Goal: Check status: Check status

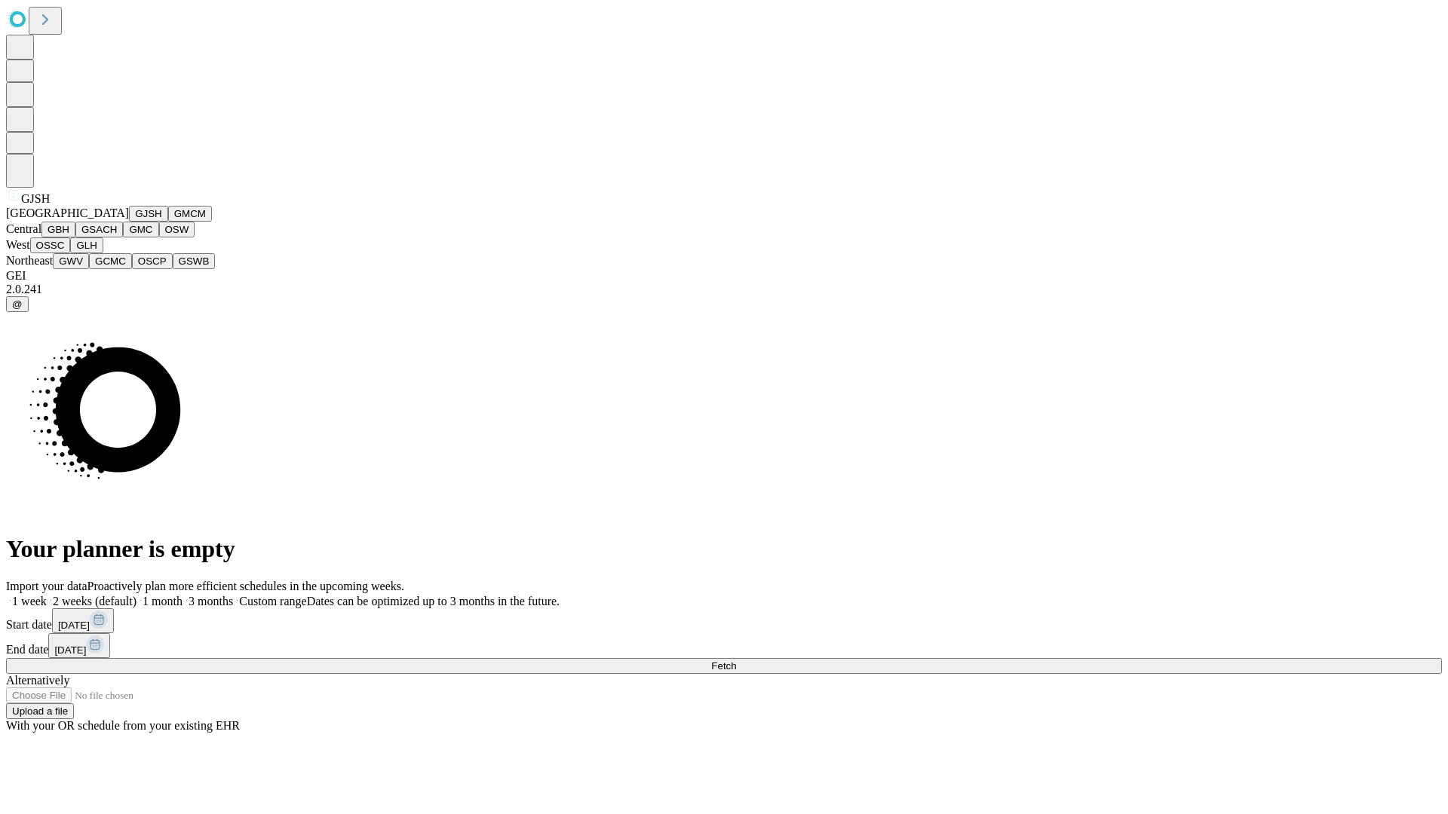
click at [129, 222] on button "GJSH" at bounding box center [148, 214] width 39 height 16
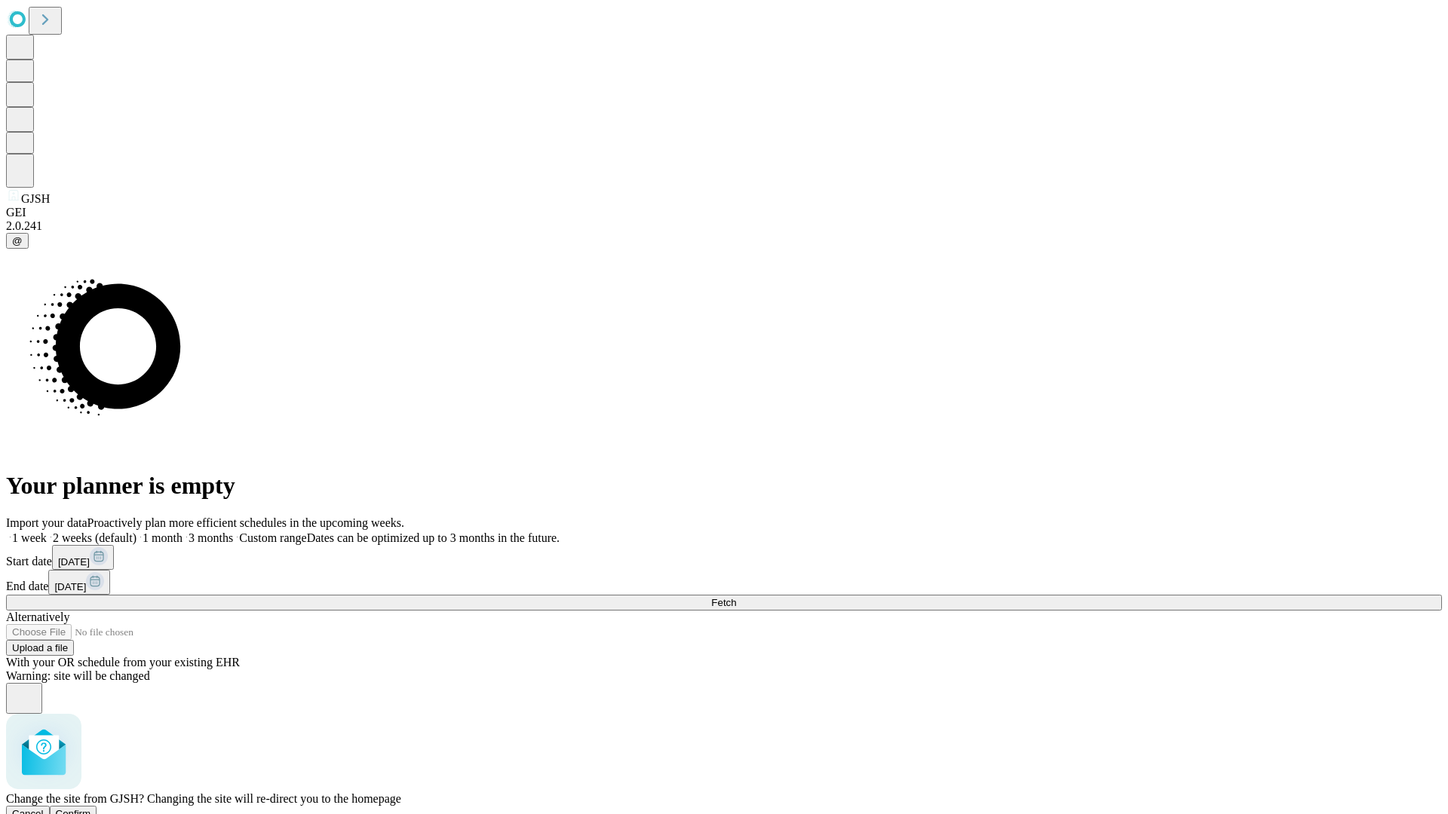
click at [91, 808] on span "Confirm" at bounding box center [73, 813] width 35 height 11
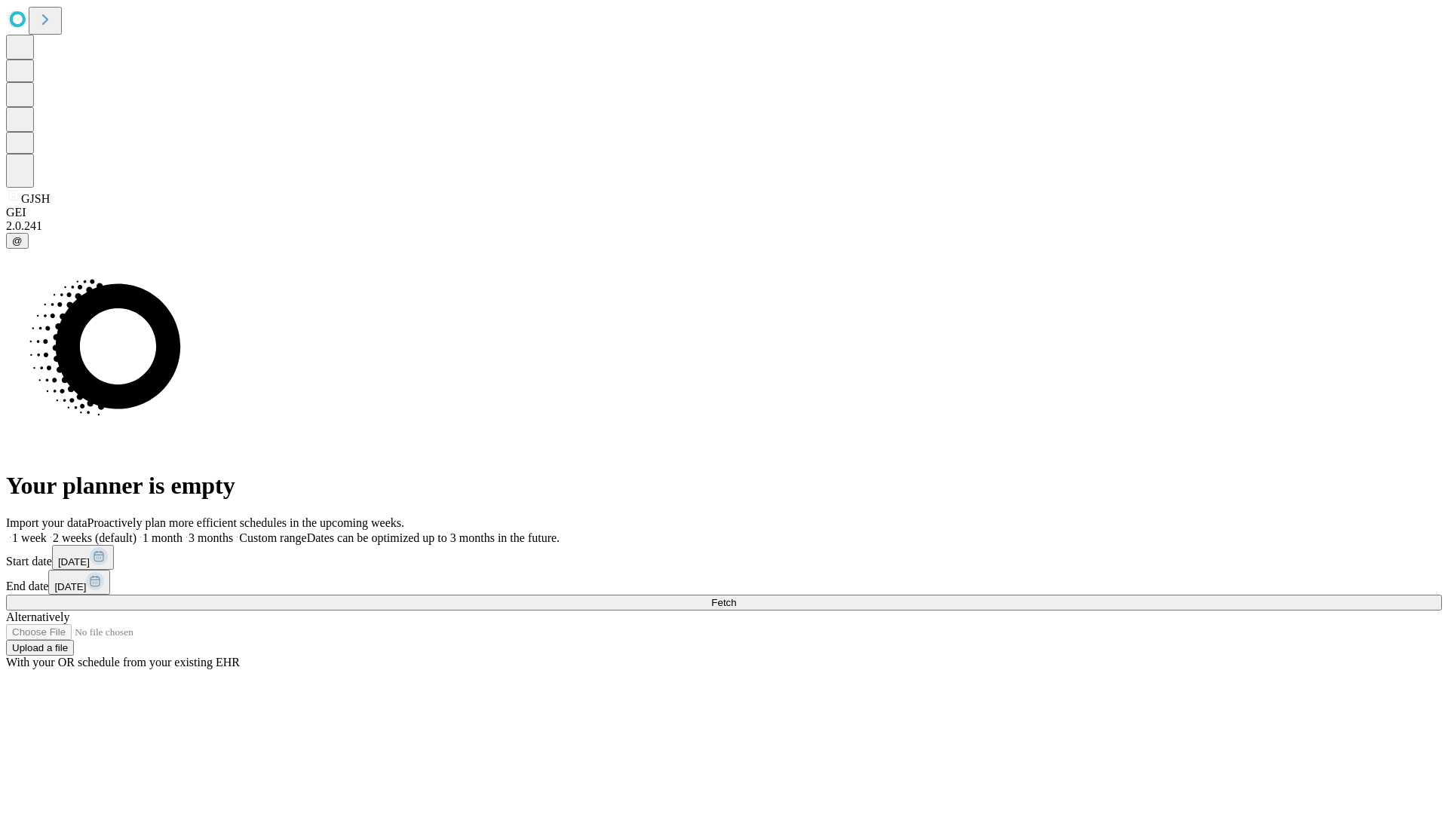
click at [136, 532] on label "2 weeks (default)" at bounding box center [92, 538] width 90 height 13
click at [736, 597] on span "Fetch" at bounding box center [723, 602] width 25 height 11
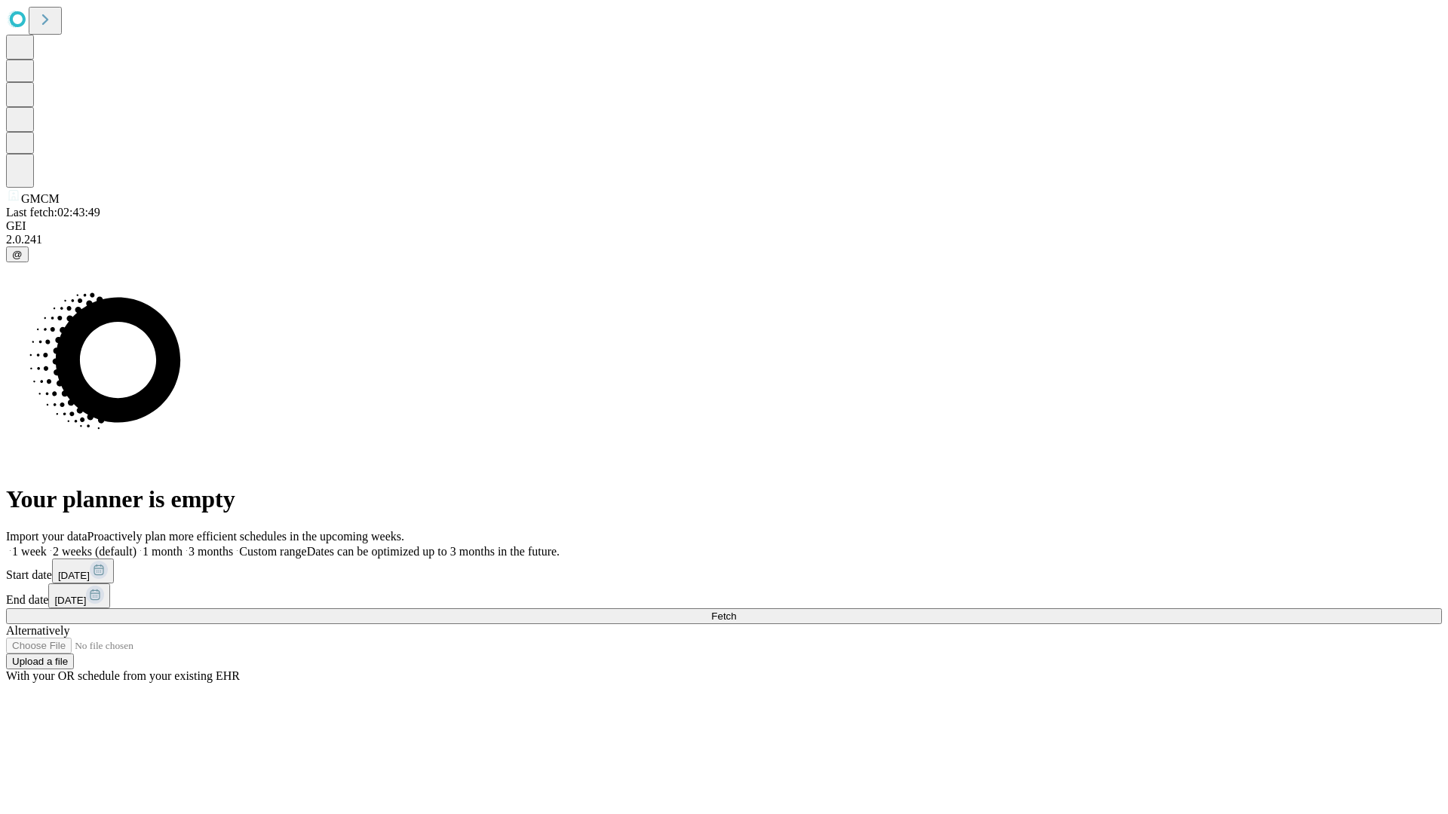
click at [136, 545] on label "2 weeks (default)" at bounding box center [92, 551] width 90 height 13
click at [736, 611] on span "Fetch" at bounding box center [723, 616] width 25 height 11
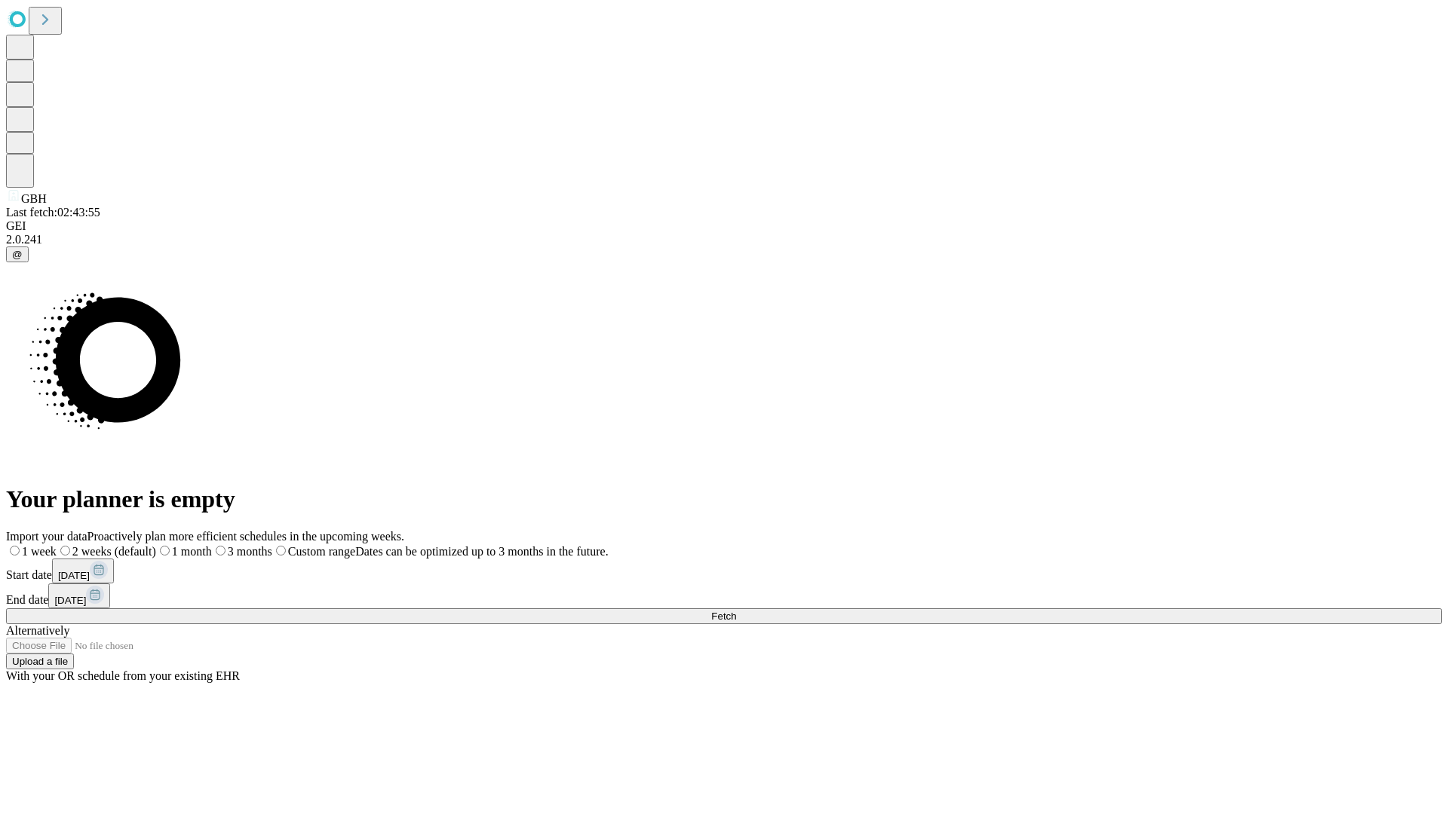
click at [156, 545] on label "2 weeks (default)" at bounding box center [107, 551] width 100 height 13
click at [736, 611] on span "Fetch" at bounding box center [723, 616] width 25 height 11
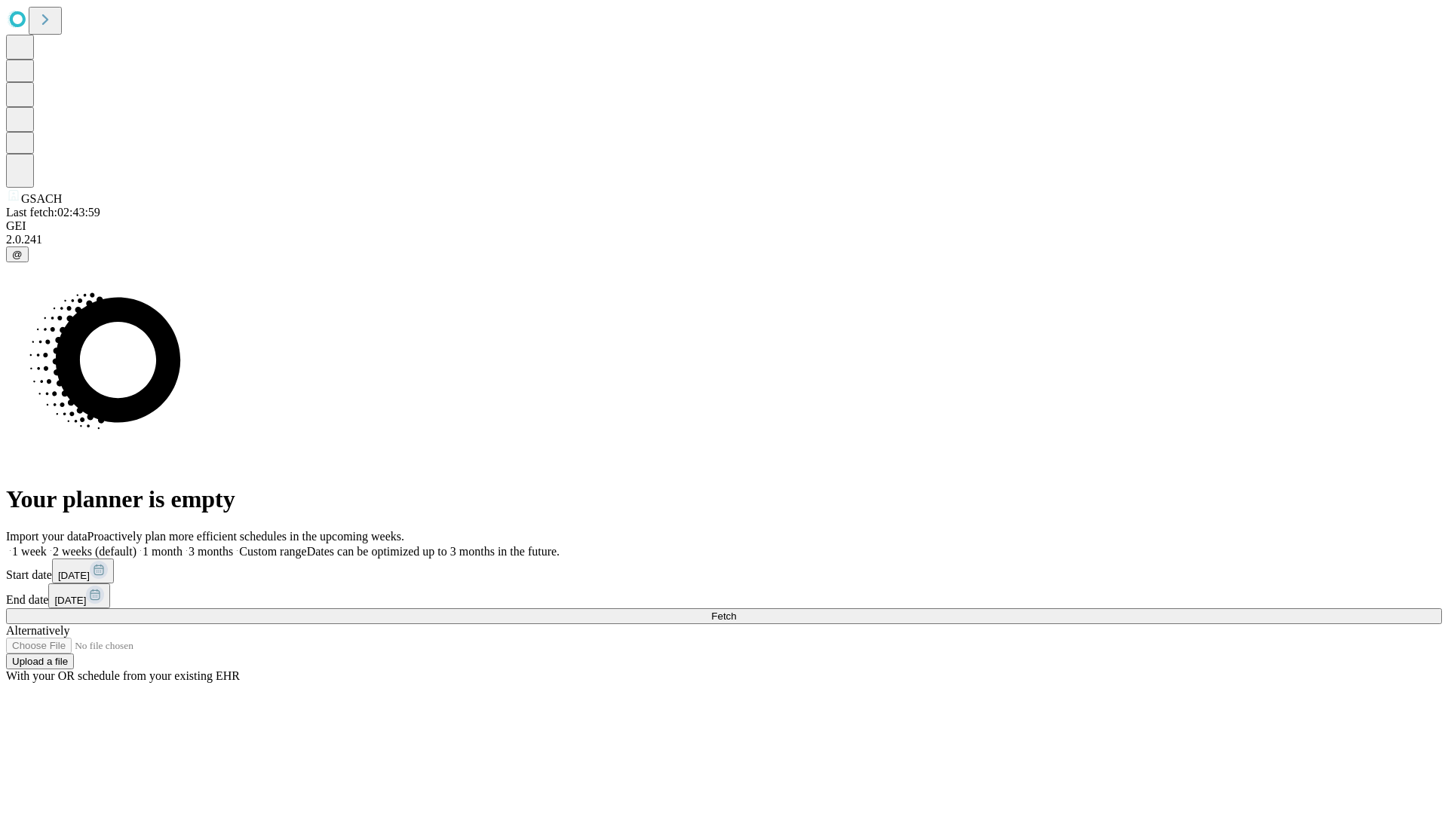
click at [136, 545] on label "2 weeks (default)" at bounding box center [92, 551] width 90 height 13
click at [736, 611] on span "Fetch" at bounding box center [723, 616] width 25 height 11
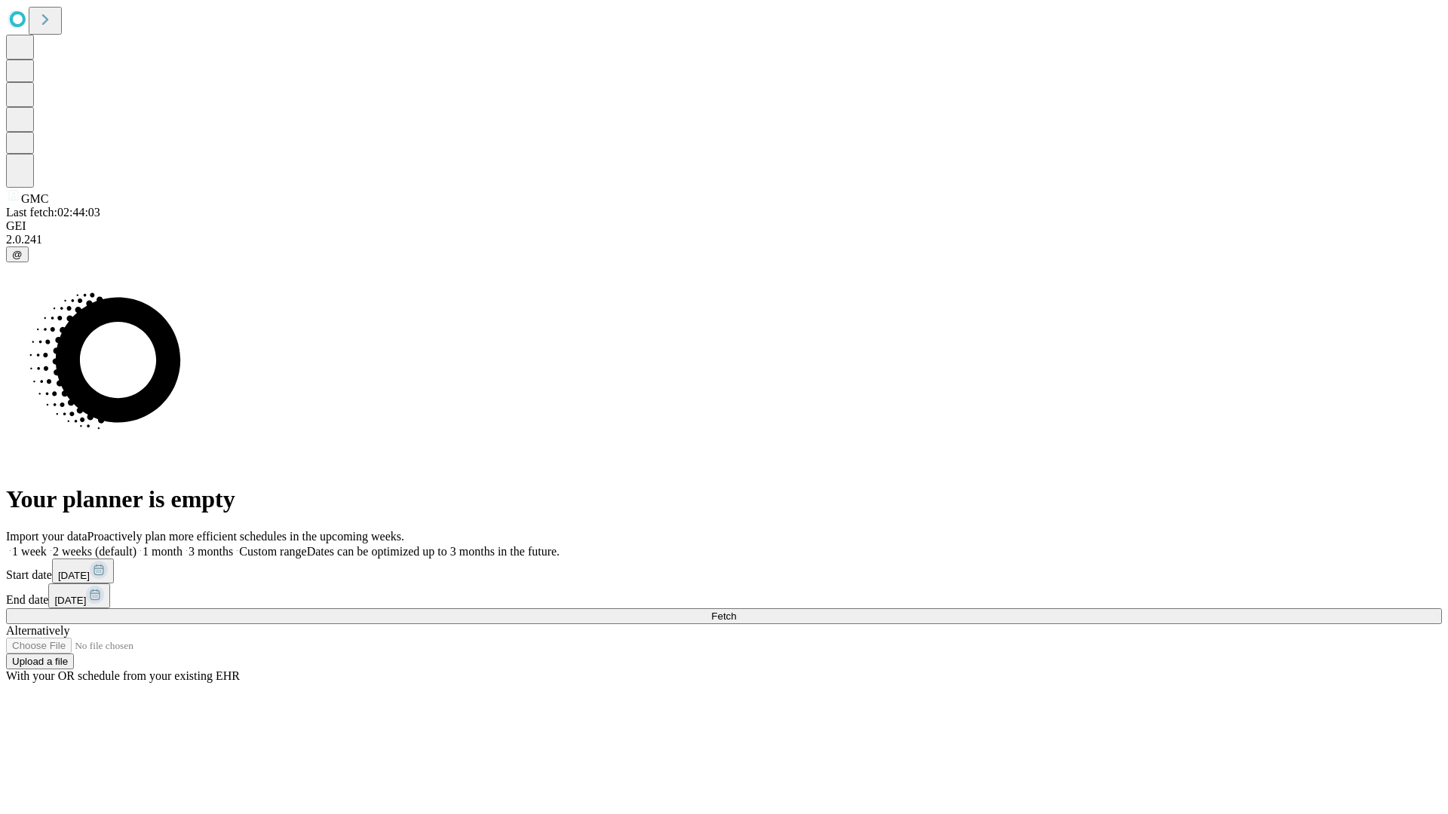
click at [736, 611] on span "Fetch" at bounding box center [723, 616] width 25 height 11
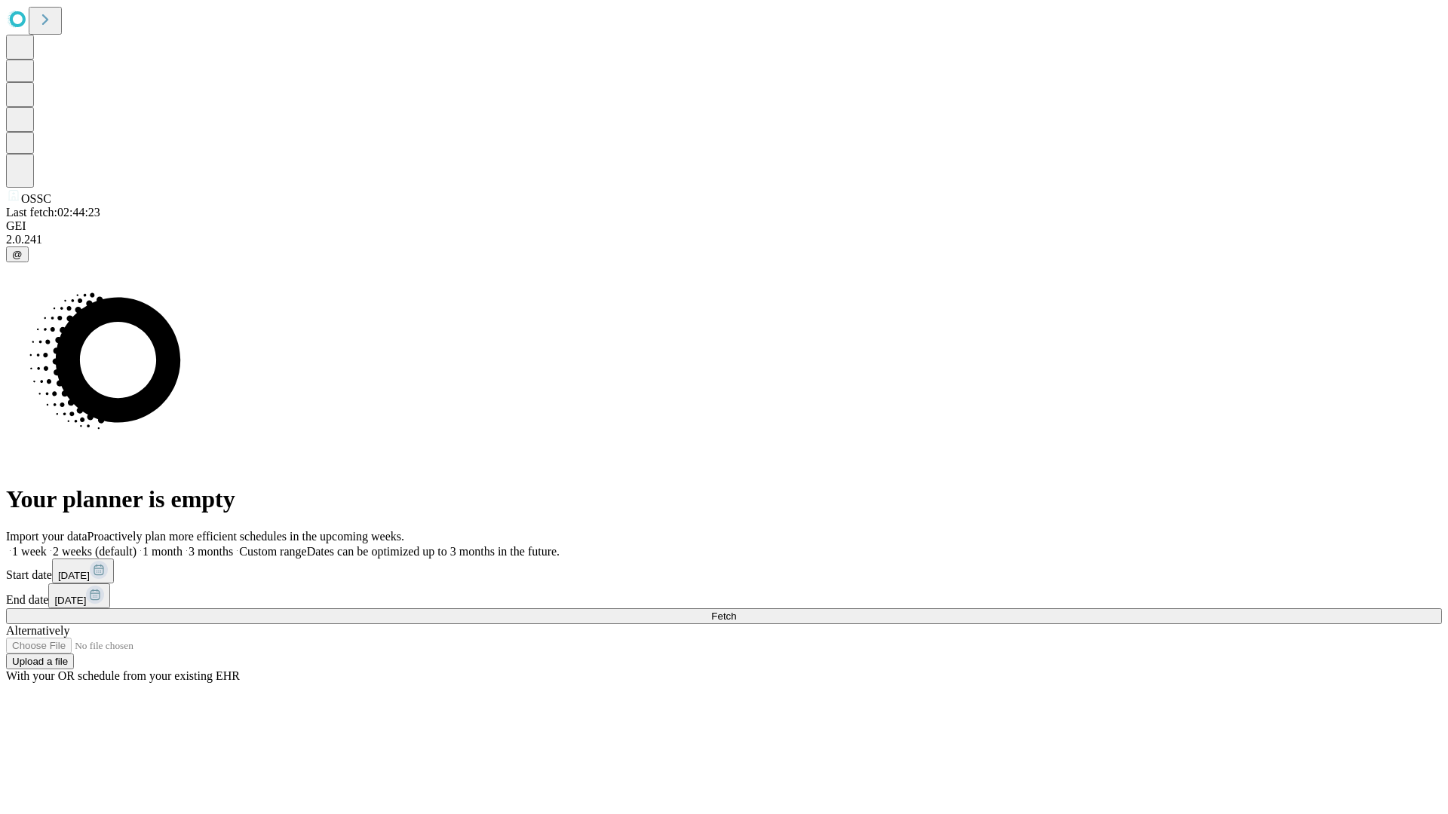
click at [136, 545] on label "2 weeks (default)" at bounding box center [92, 551] width 90 height 13
click at [736, 611] on span "Fetch" at bounding box center [723, 616] width 25 height 11
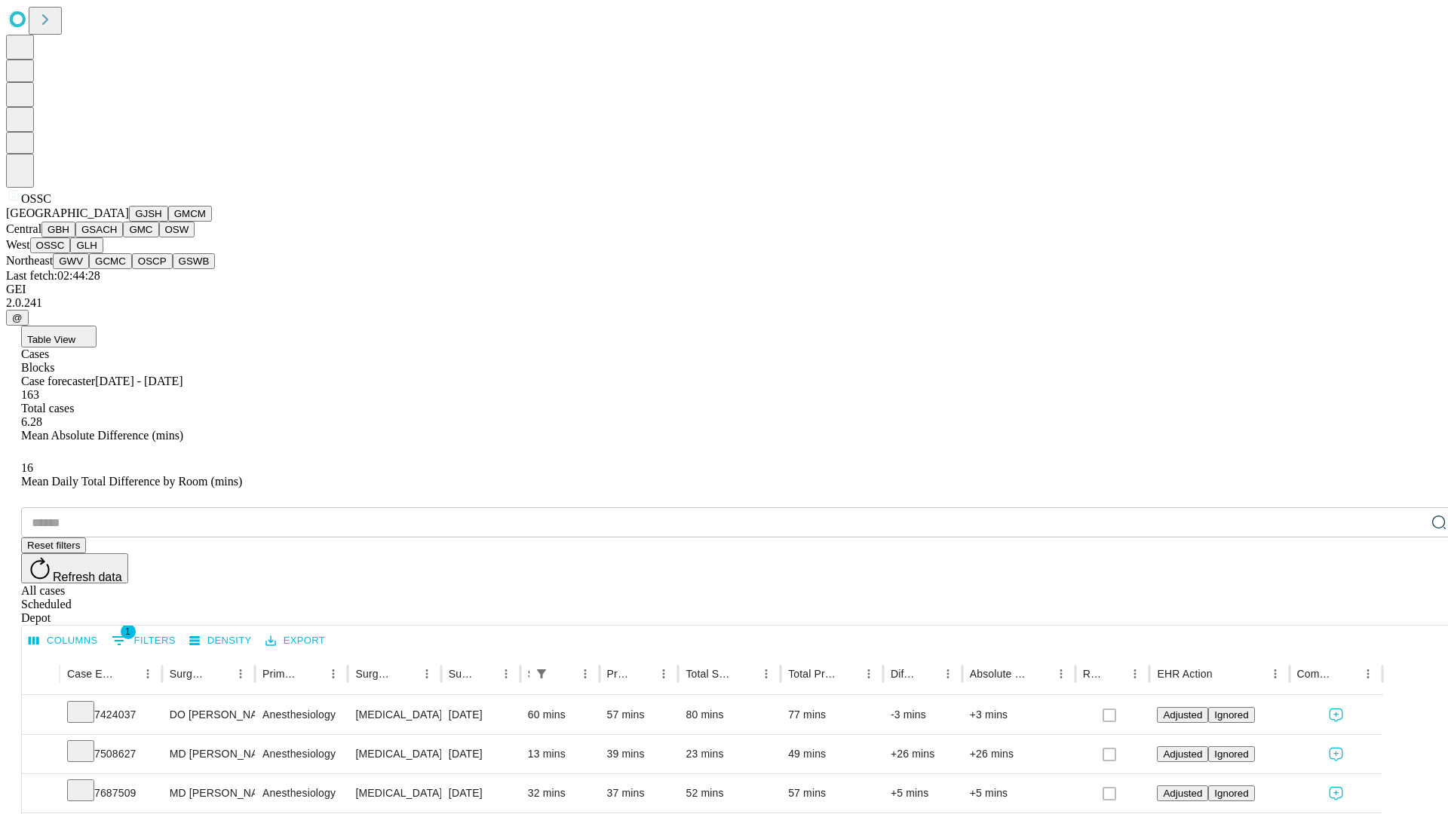
click at [103, 253] on button "GLH" at bounding box center [86, 246] width 32 height 16
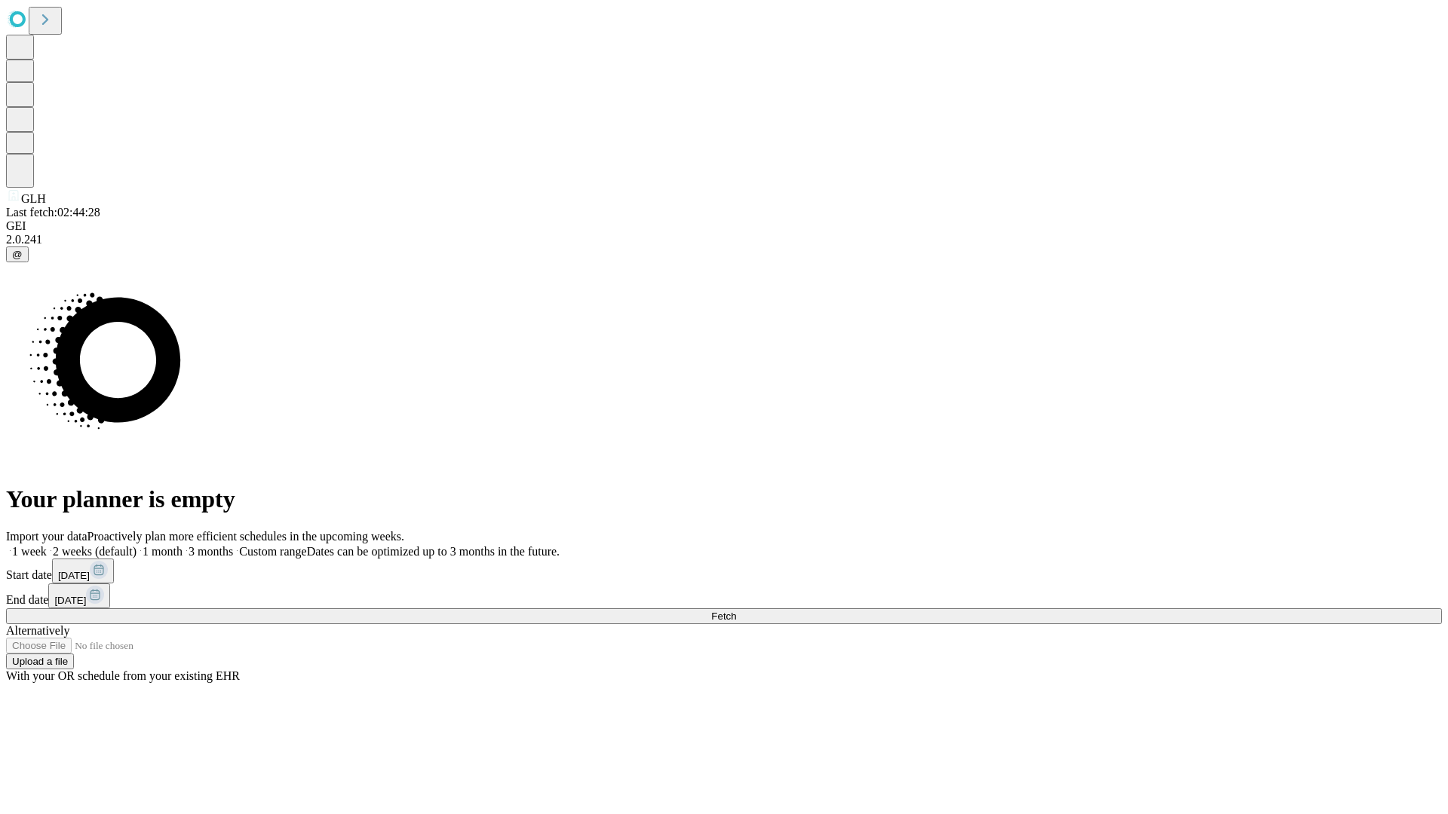
click at [136, 545] on label "2 weeks (default)" at bounding box center [92, 551] width 90 height 13
click at [736, 611] on span "Fetch" at bounding box center [723, 616] width 25 height 11
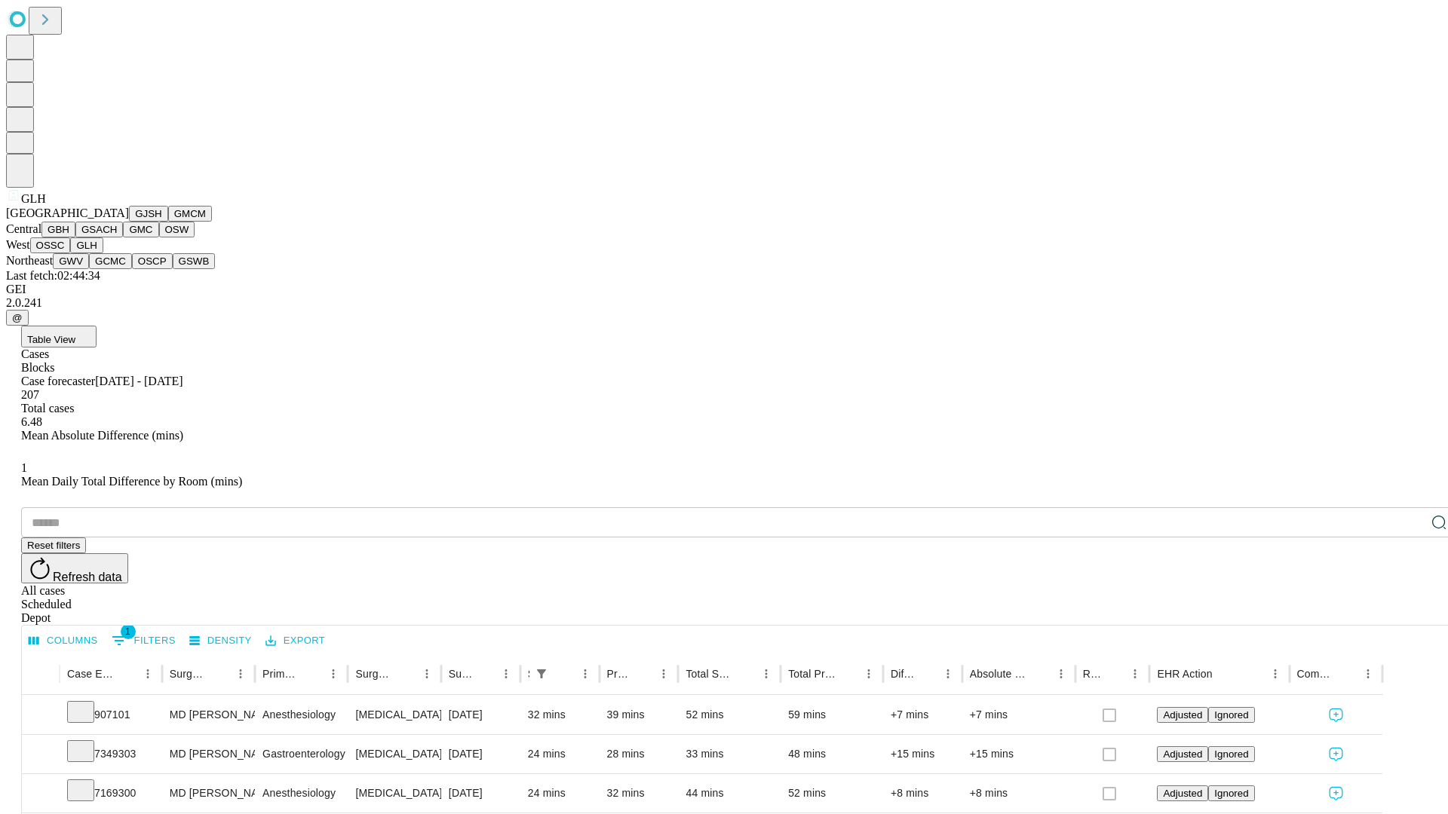
click at [89, 269] on button "GWV" at bounding box center [71, 261] width 36 height 16
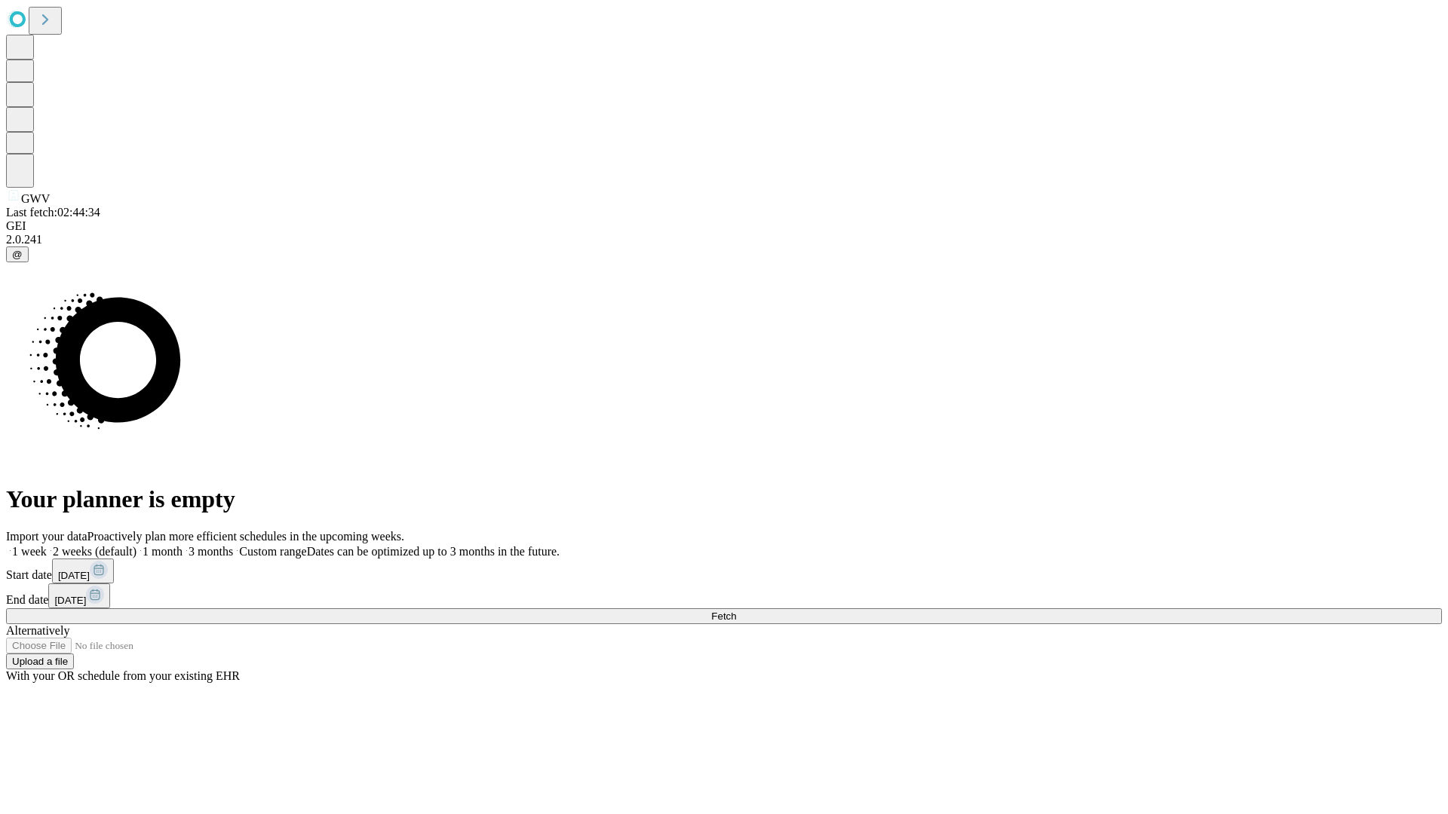
click at [136, 545] on label "2 weeks (default)" at bounding box center [92, 551] width 90 height 13
click at [736, 611] on span "Fetch" at bounding box center [723, 616] width 25 height 11
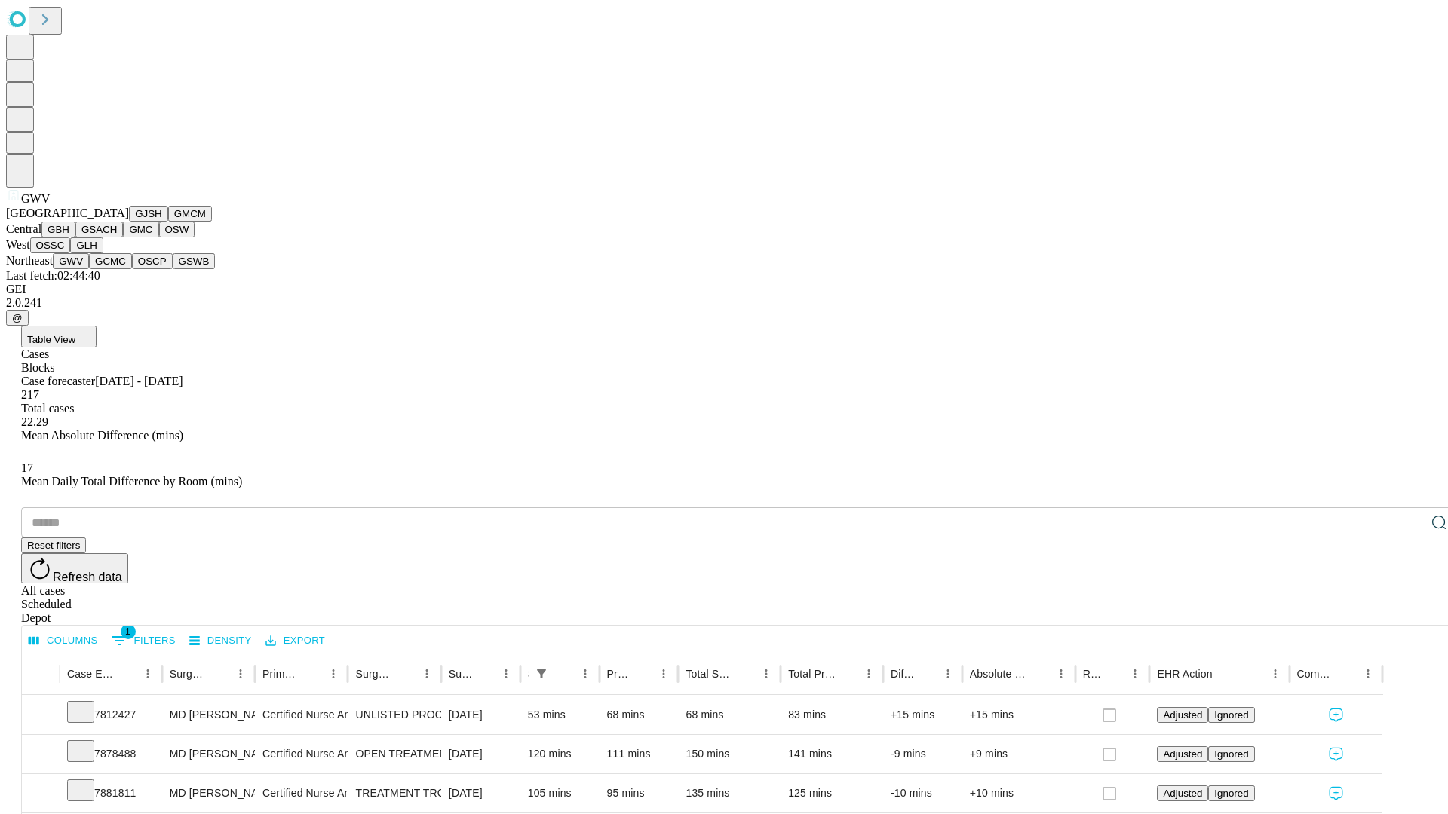
click at [117, 269] on button "GCMC" at bounding box center [110, 261] width 43 height 16
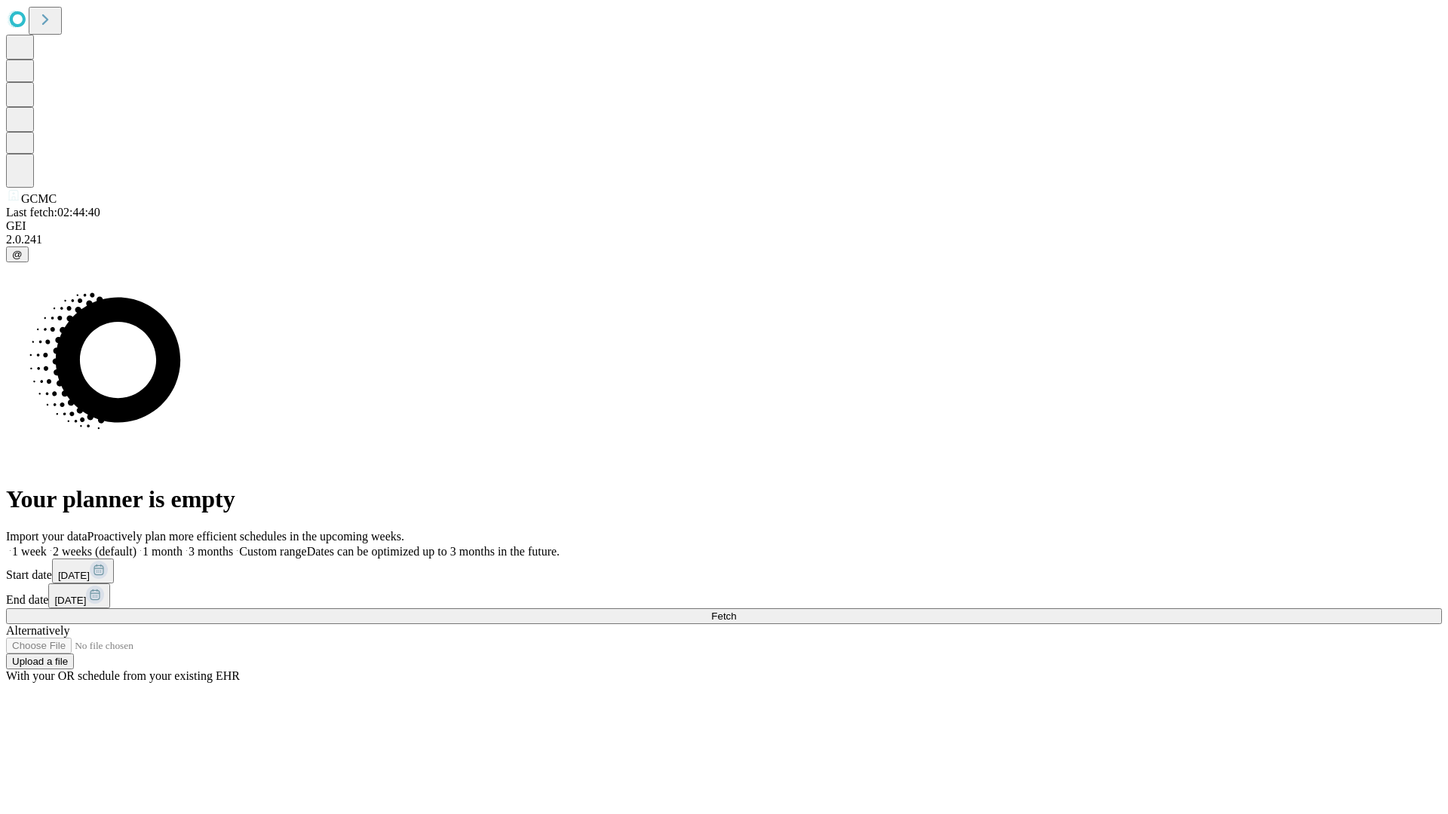
click at [136, 545] on label "2 weeks (default)" at bounding box center [92, 551] width 90 height 13
click at [736, 611] on span "Fetch" at bounding box center [723, 616] width 25 height 11
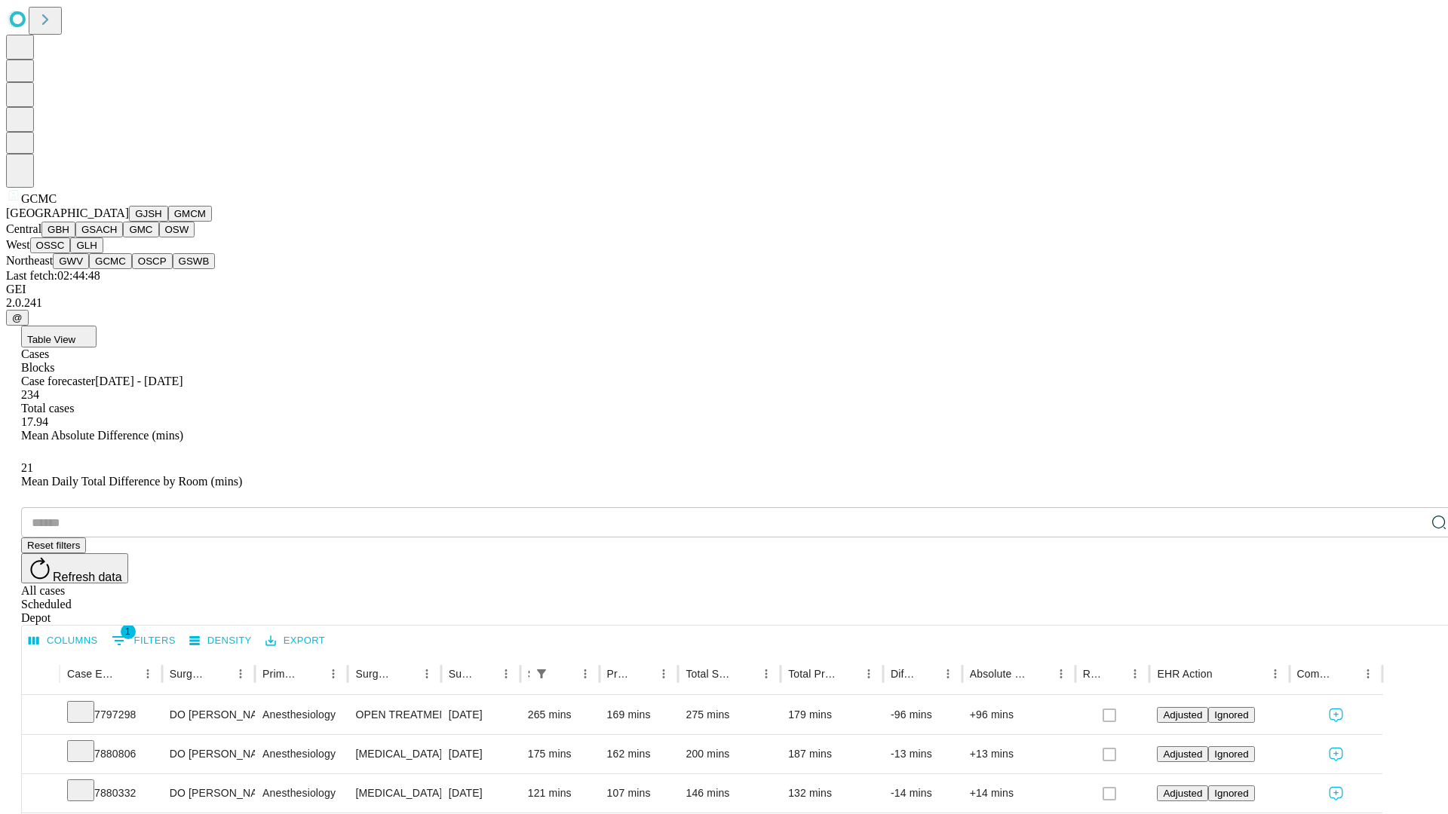
click at [132, 269] on button "OSCP" at bounding box center [152, 261] width 41 height 16
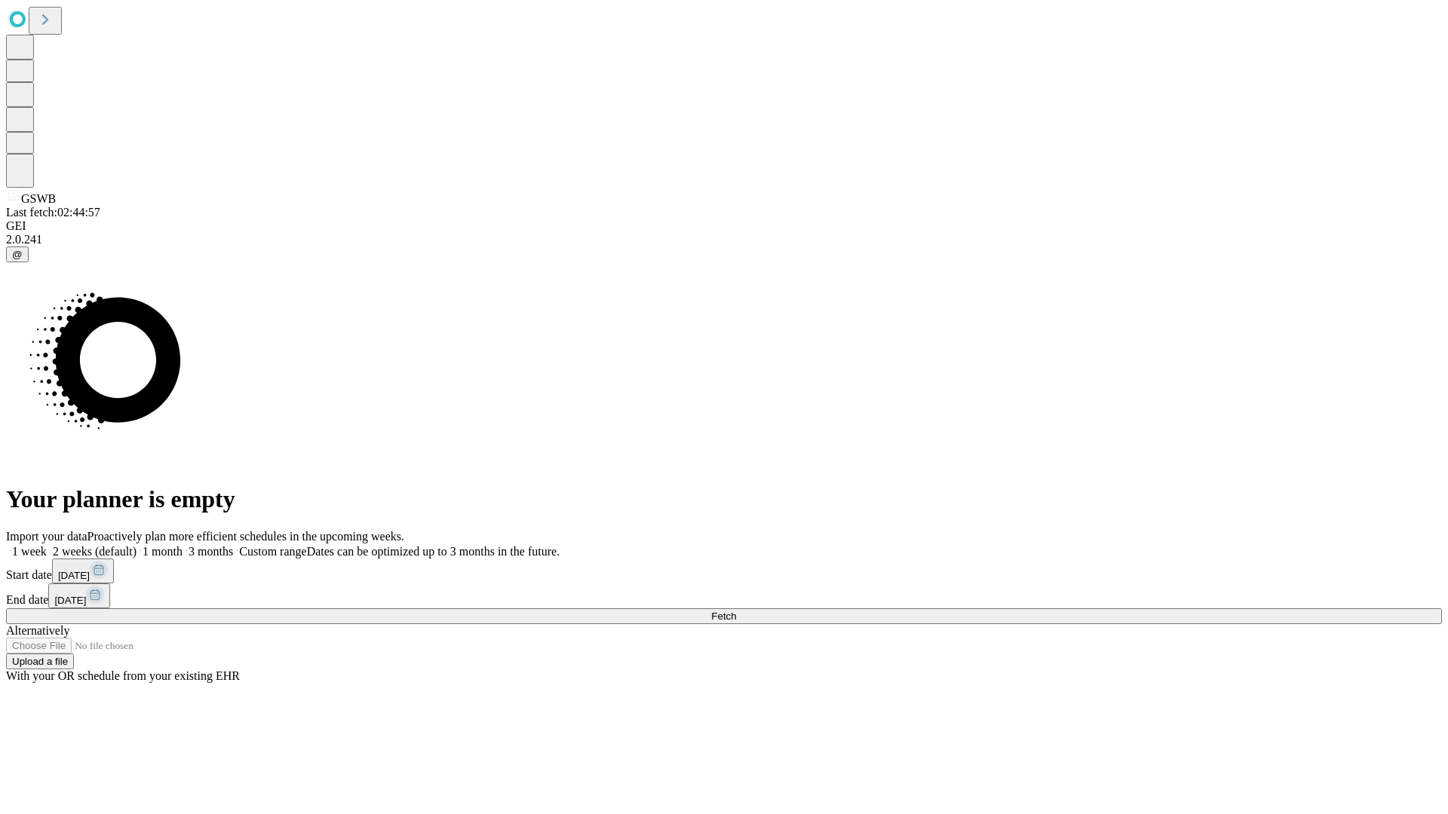
click at [136, 545] on label "2 weeks (default)" at bounding box center [92, 551] width 90 height 13
click at [736, 611] on span "Fetch" at bounding box center [723, 616] width 25 height 11
